Goal: Register for event/course

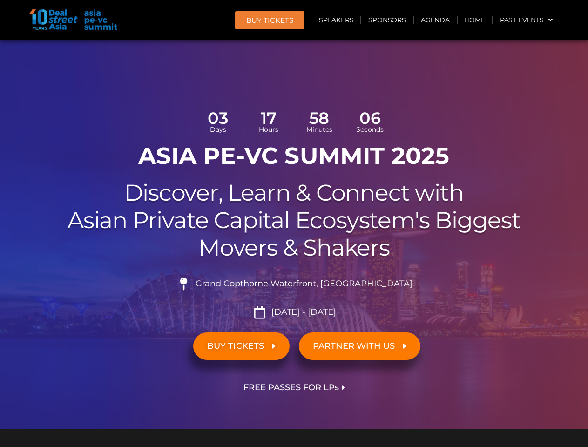
scroll to position [5280, 0]
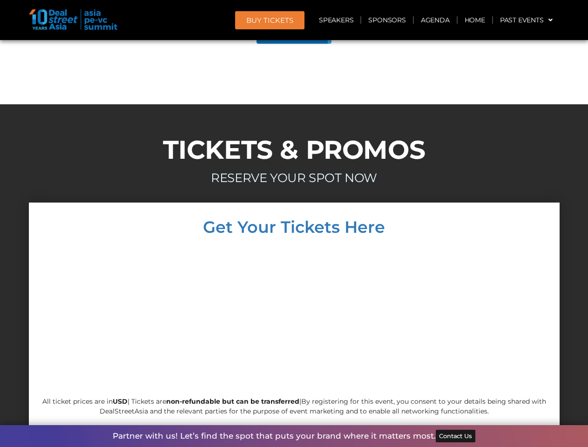
scroll to position [5280, 0]
